Goal: Check status: Check status

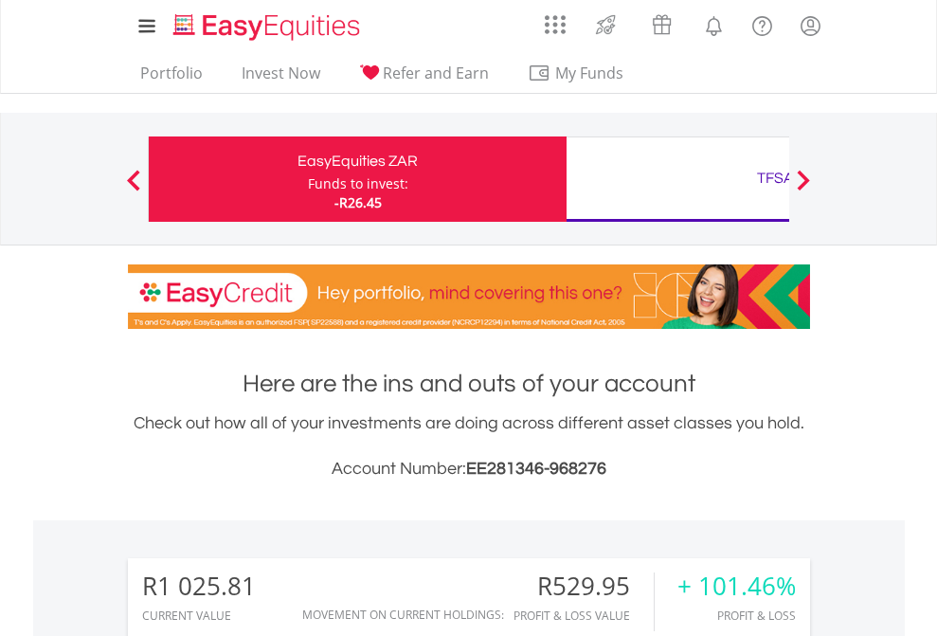
scroll to position [182, 298]
click at [308, 179] on div "Funds to invest:" at bounding box center [358, 183] width 100 height 19
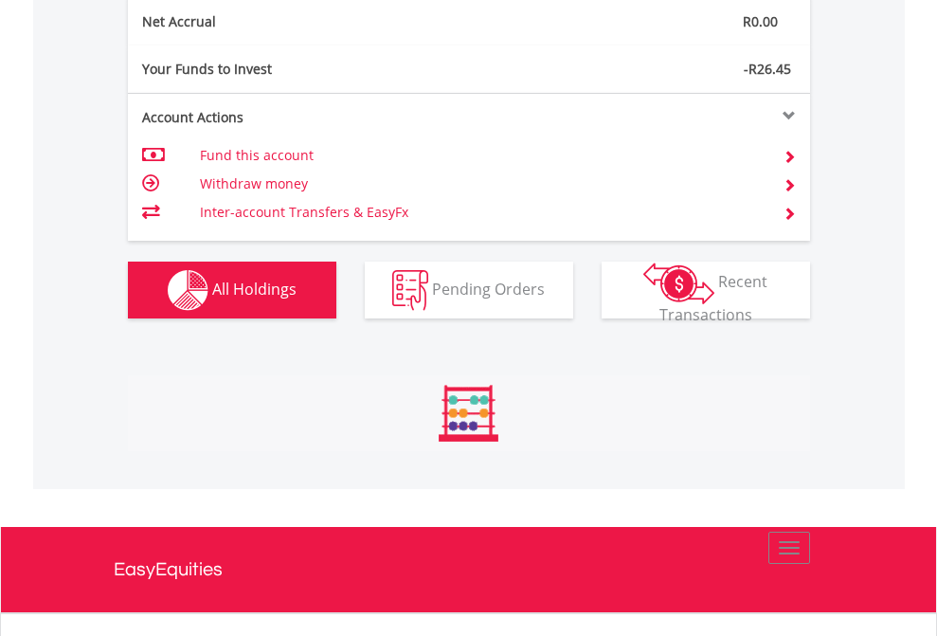
scroll to position [182, 298]
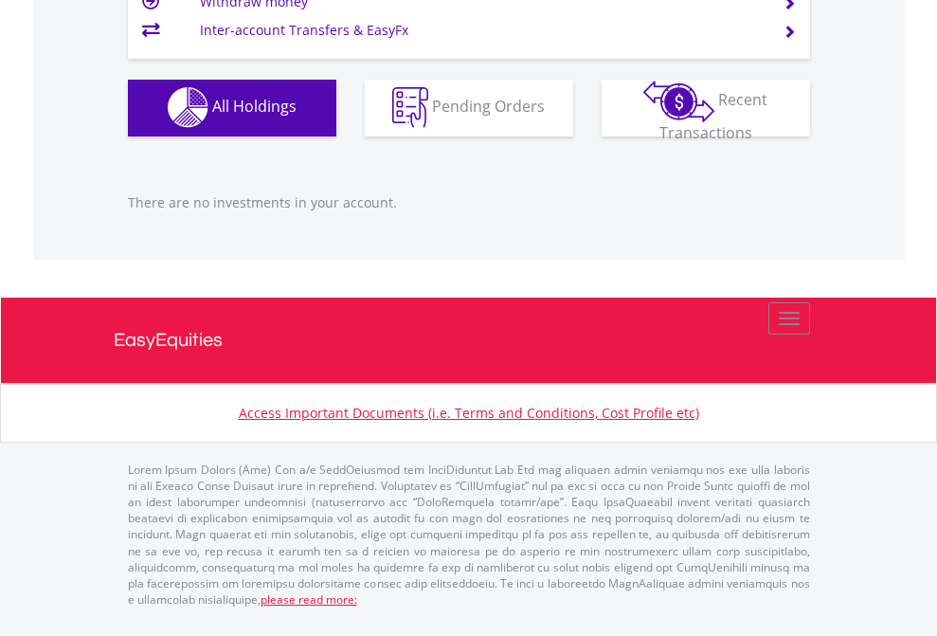
scroll to position [182, 298]
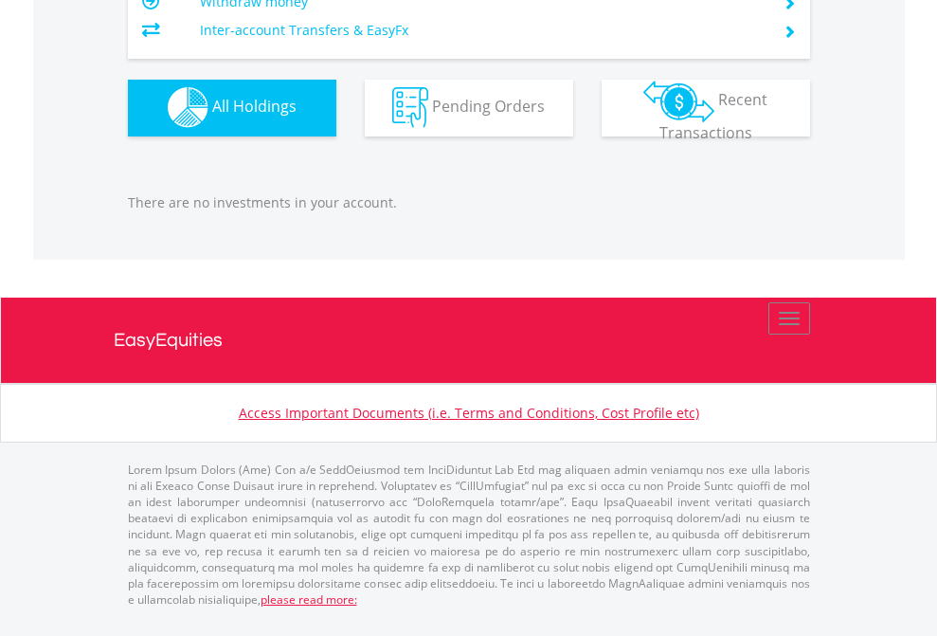
scroll to position [182, 298]
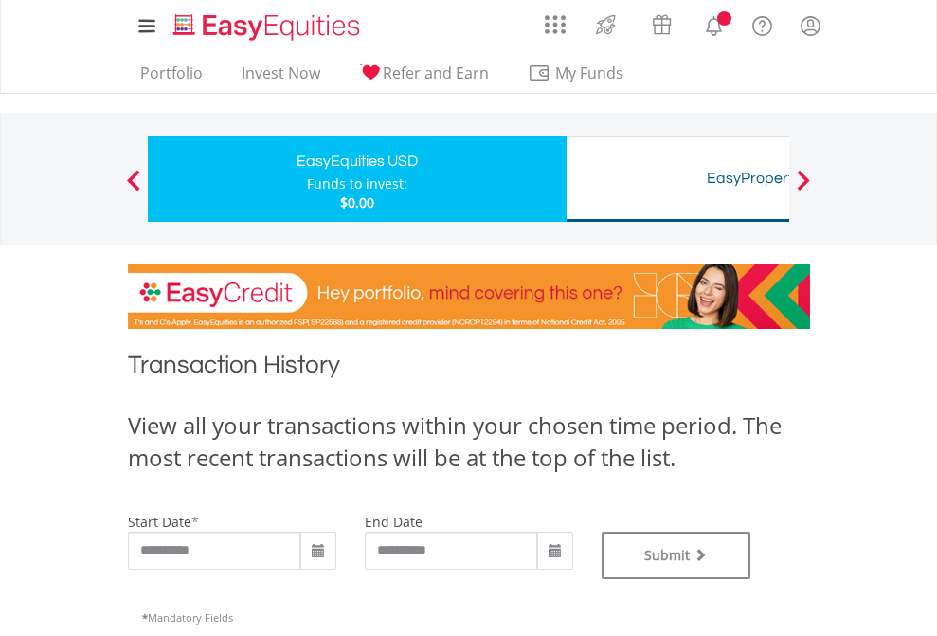
type input "**********"
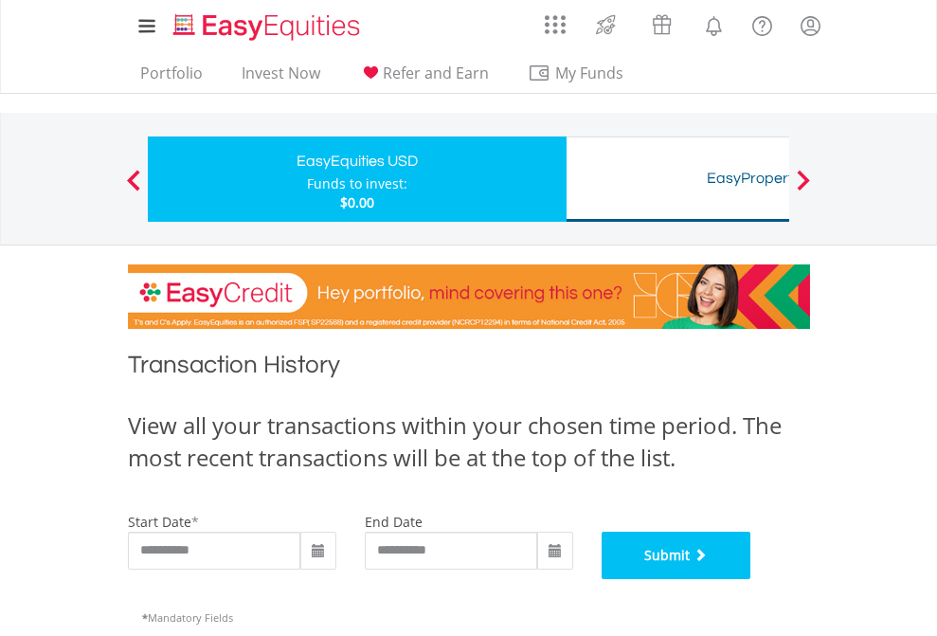
click at [751, 579] on button "Submit" at bounding box center [677, 555] width 150 height 47
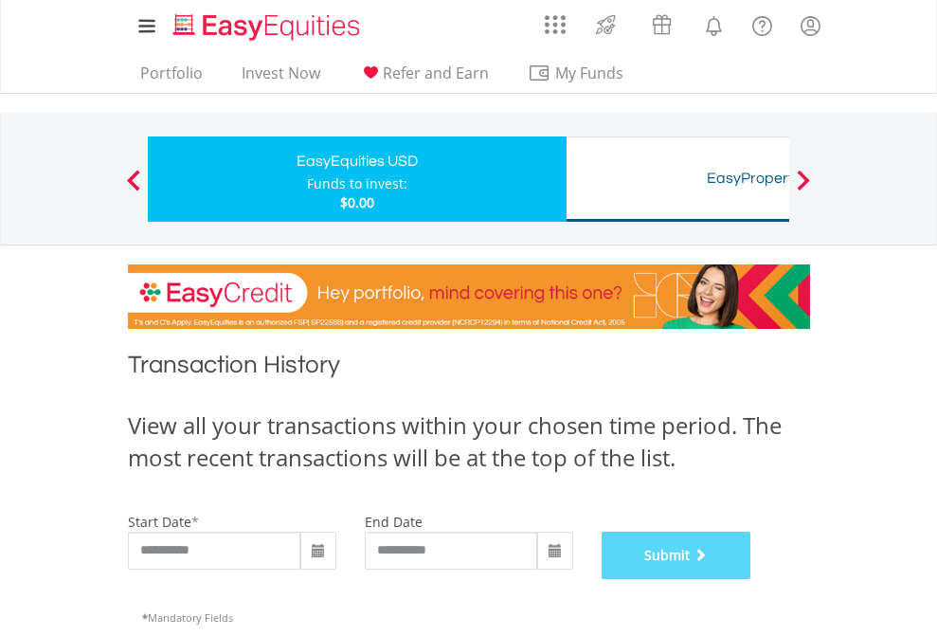
scroll to position [768, 0]
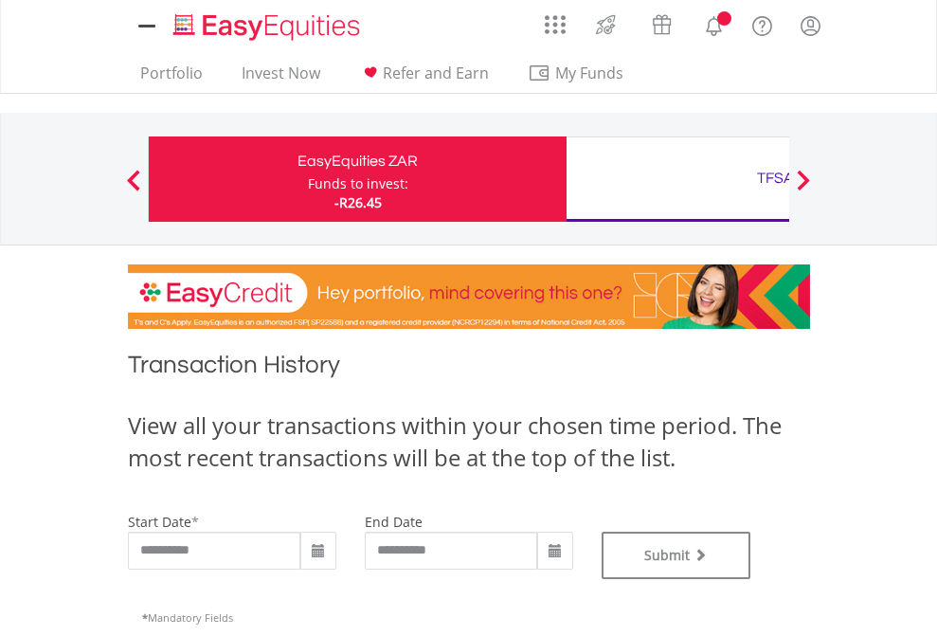
click at [678, 179] on div "TFSA" at bounding box center [775, 178] width 395 height 27
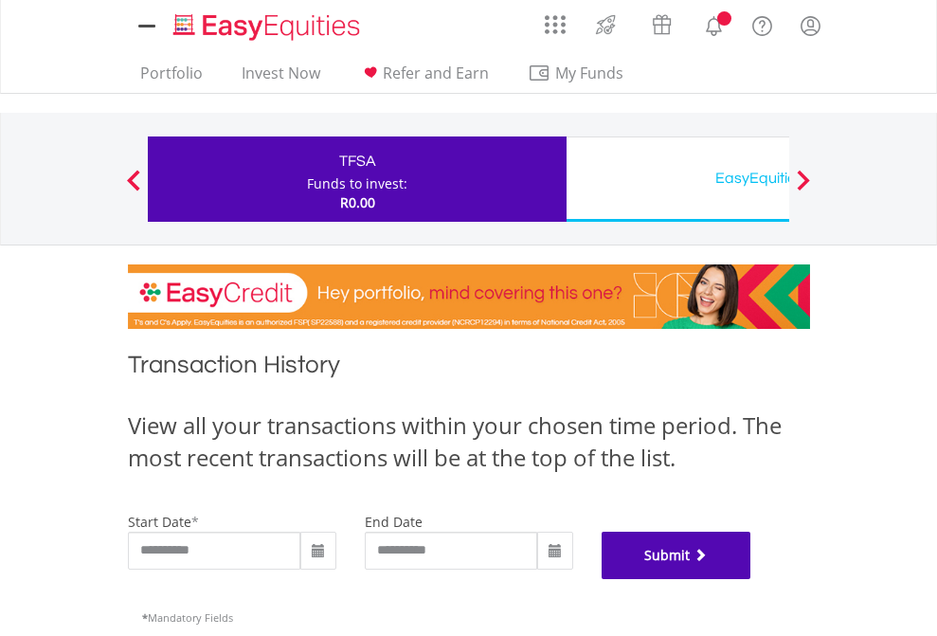
click at [751, 579] on button "Submit" at bounding box center [677, 555] width 150 height 47
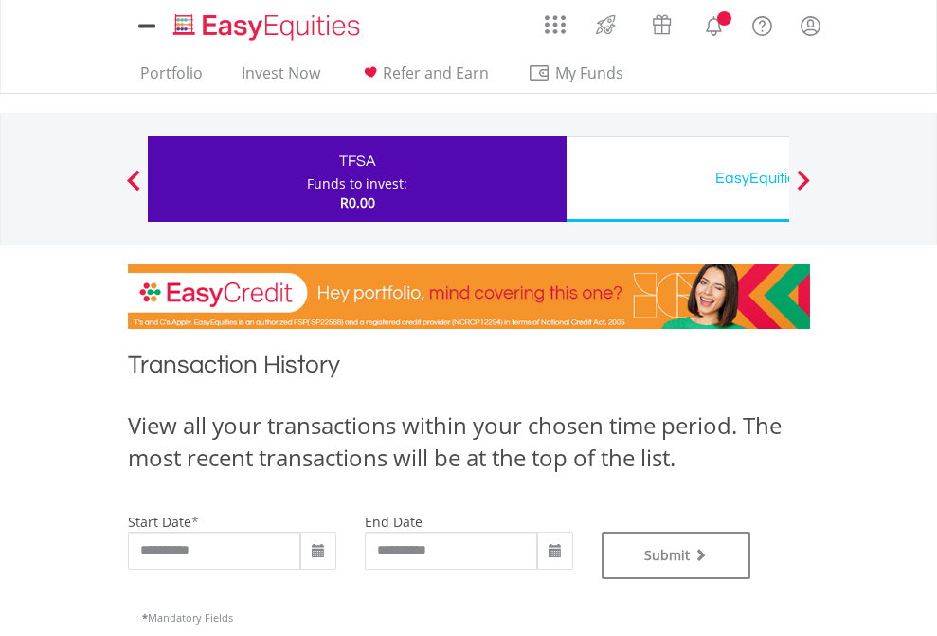
click at [678, 179] on div "EasyEquities USD" at bounding box center [775, 178] width 395 height 27
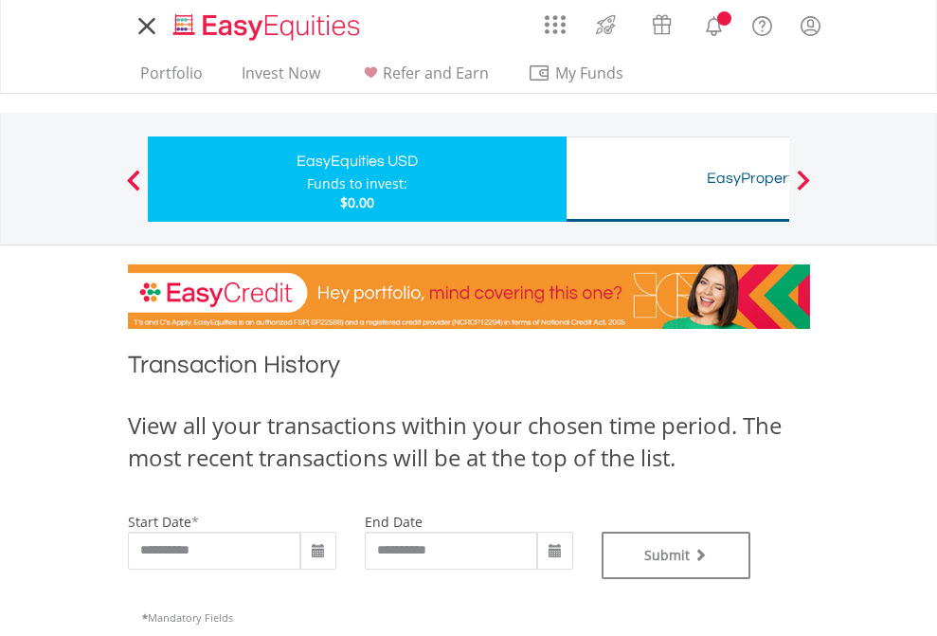
type input "**********"
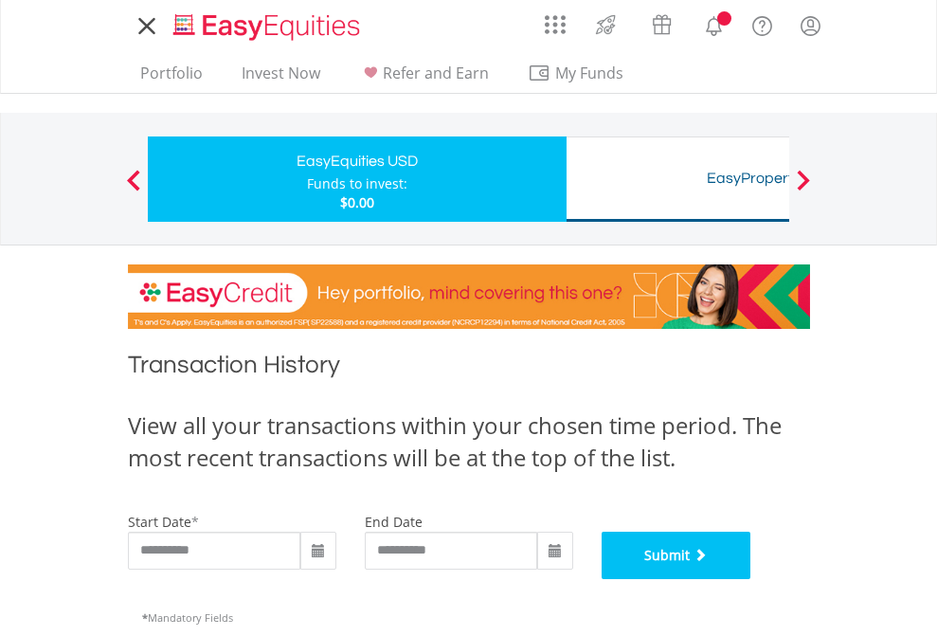
click at [751, 579] on button "Submit" at bounding box center [677, 555] width 150 height 47
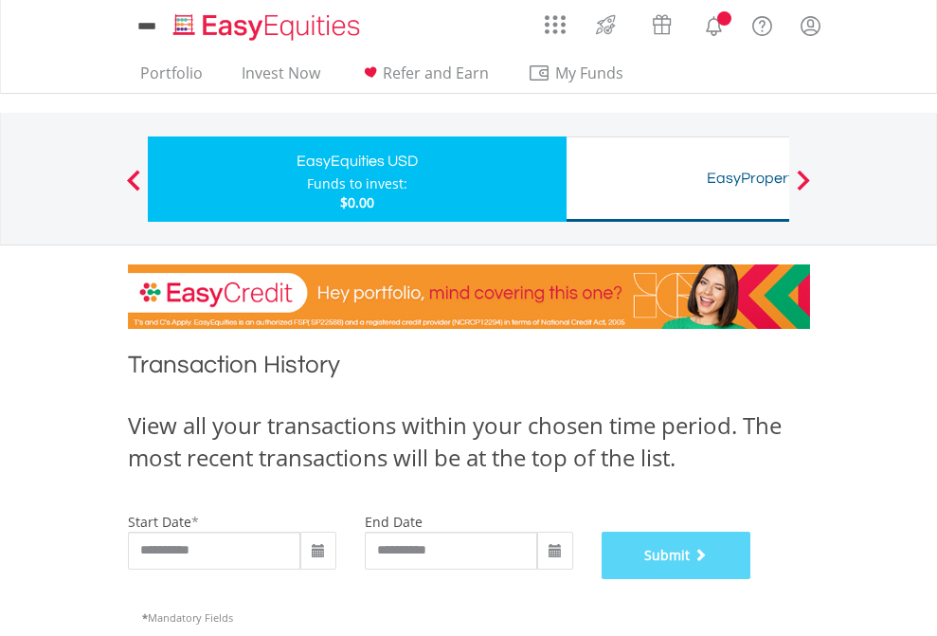
scroll to position [768, 0]
